Goal: Information Seeking & Learning: Learn about a topic

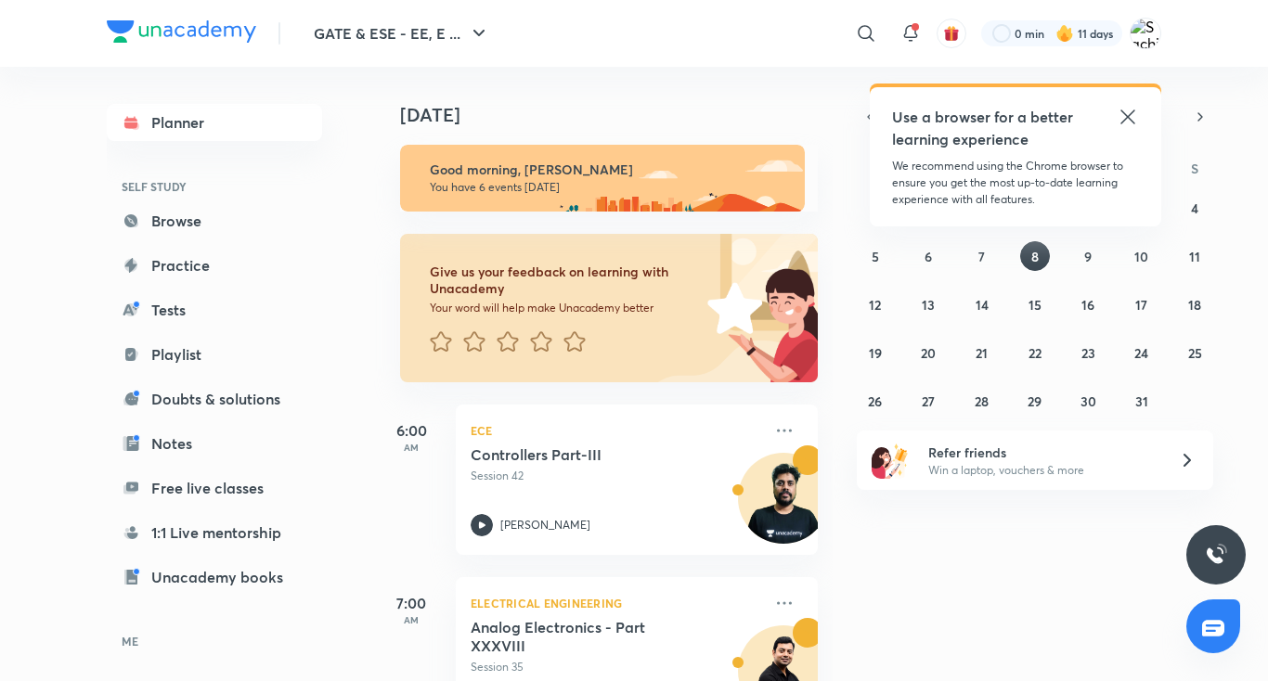
click at [1124, 106] on icon at bounding box center [1128, 117] width 22 height 22
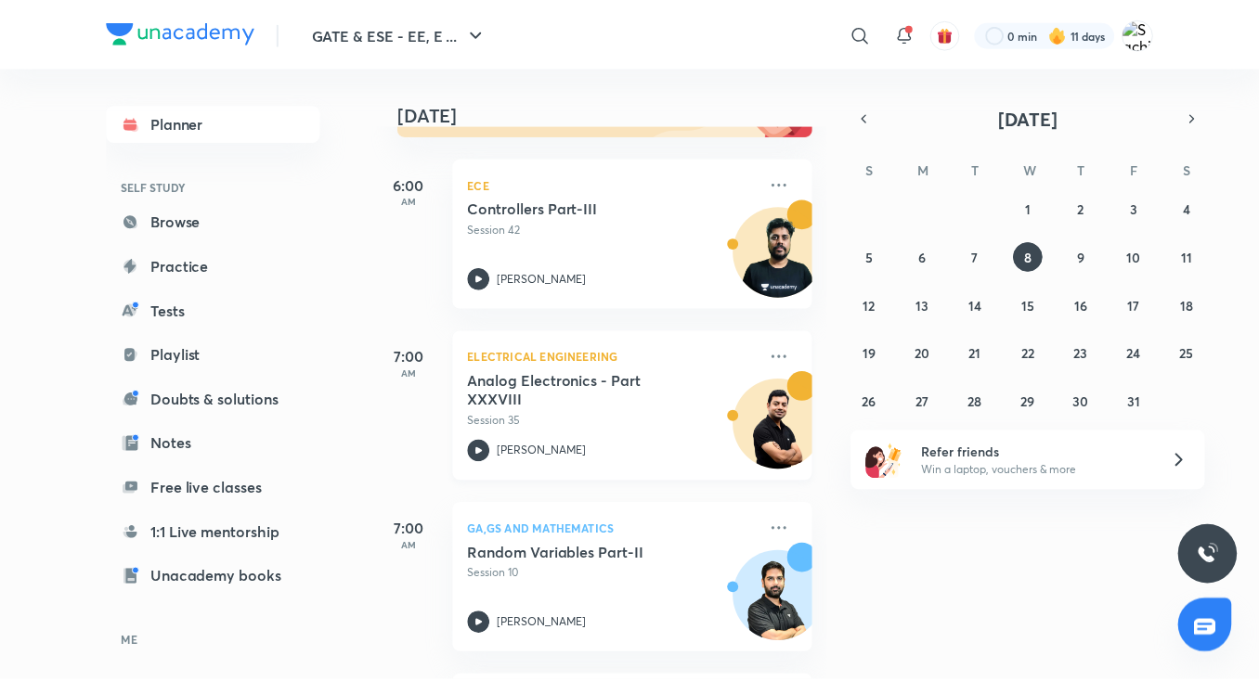
scroll to position [279, 0]
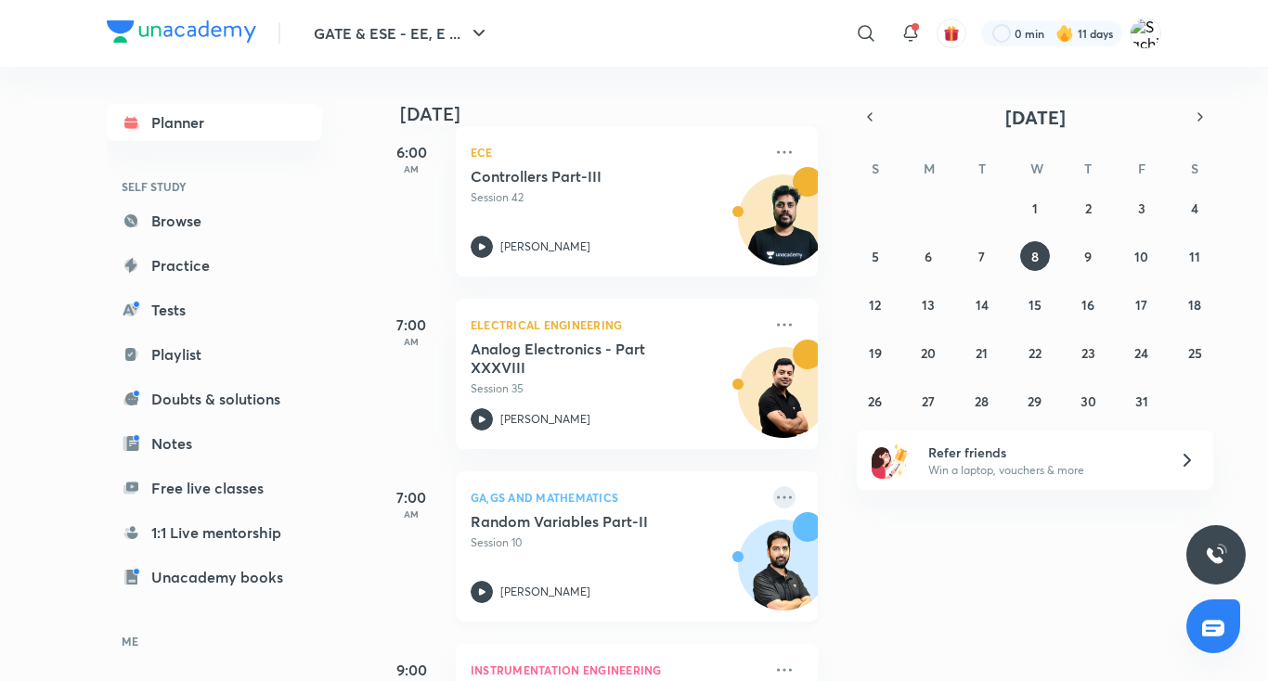
click at [773, 494] on icon at bounding box center [784, 497] width 22 height 22
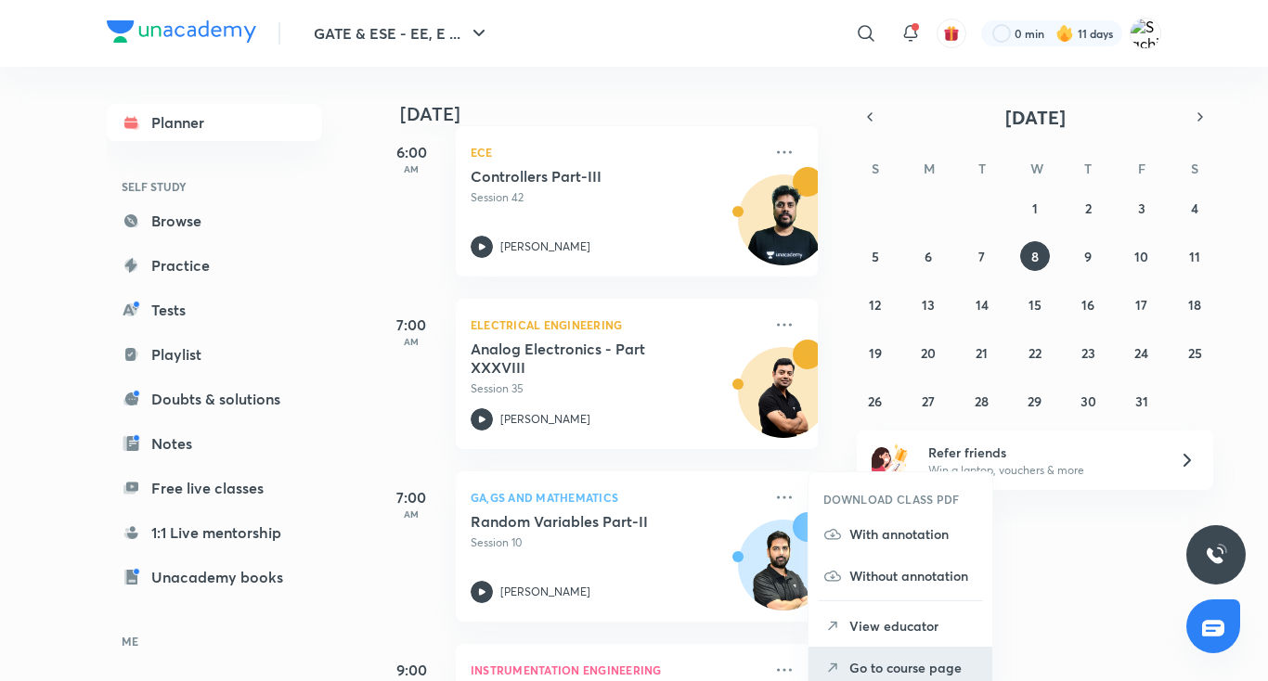
click at [847, 673] on li "Go to course page" at bounding box center [901, 668] width 184 height 42
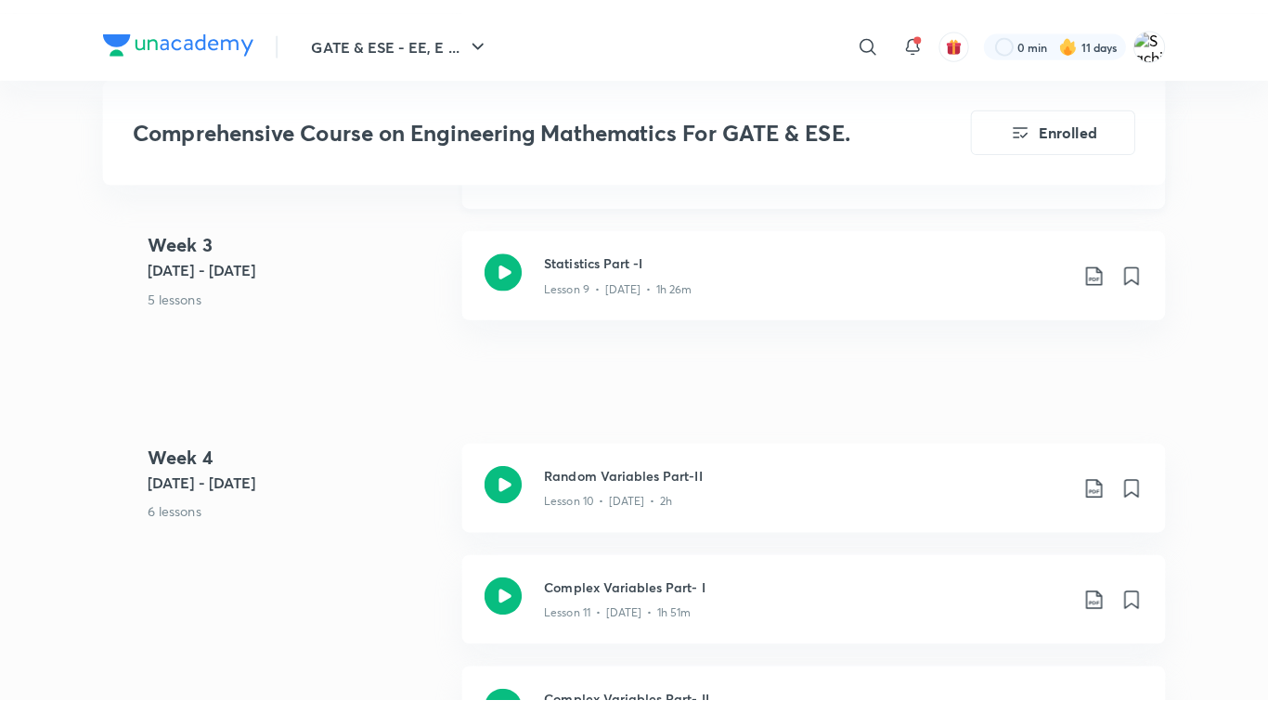
scroll to position [1764, 0]
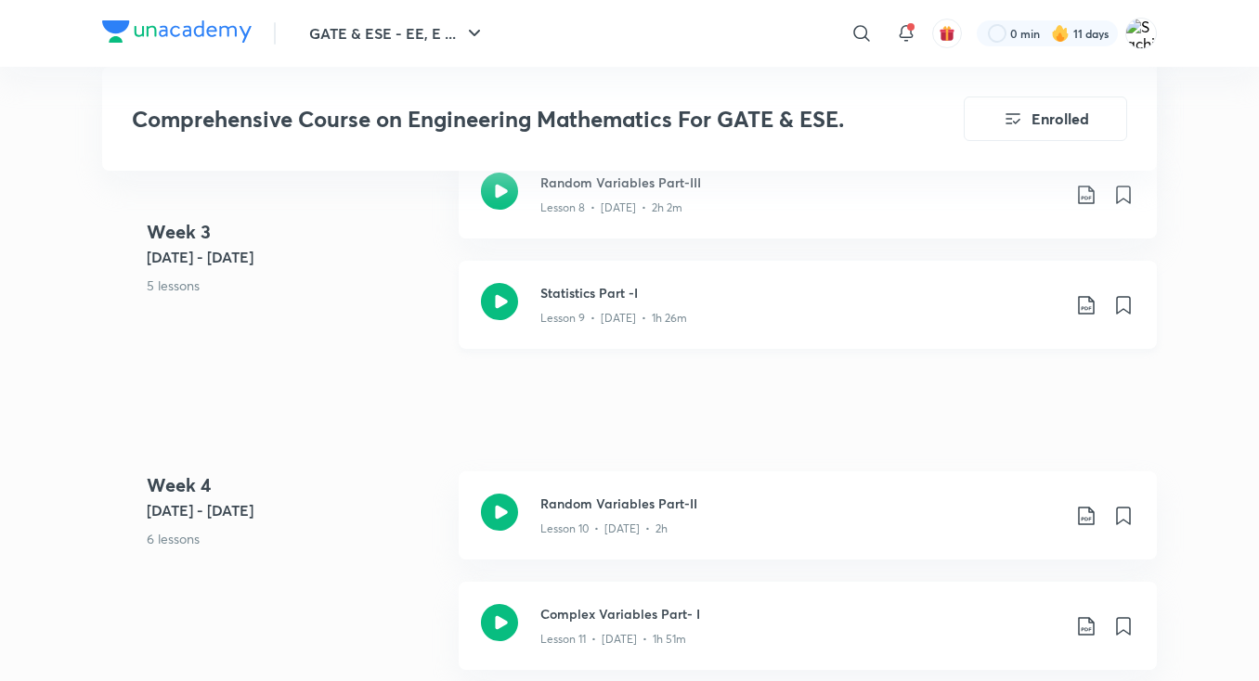
click at [496, 318] on icon at bounding box center [499, 301] width 37 height 37
